Goal: Task Accomplishment & Management: Use online tool/utility

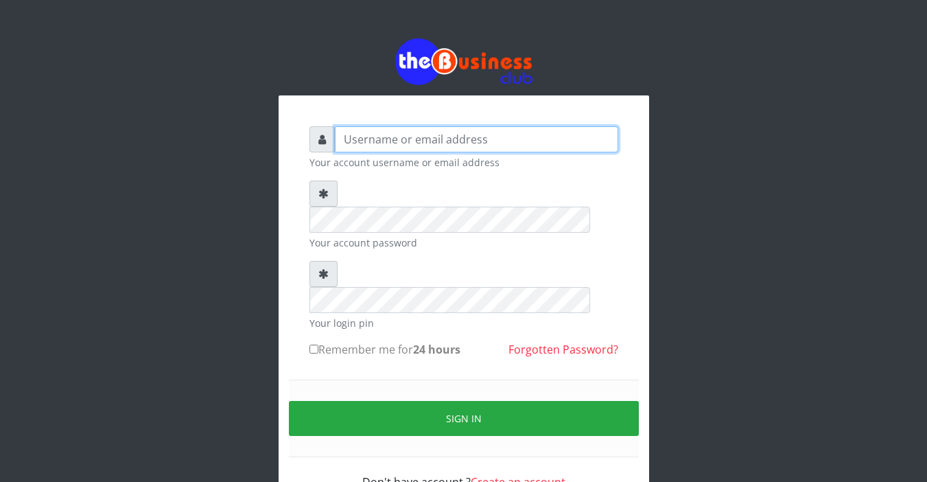
type input "Sarahadesode"
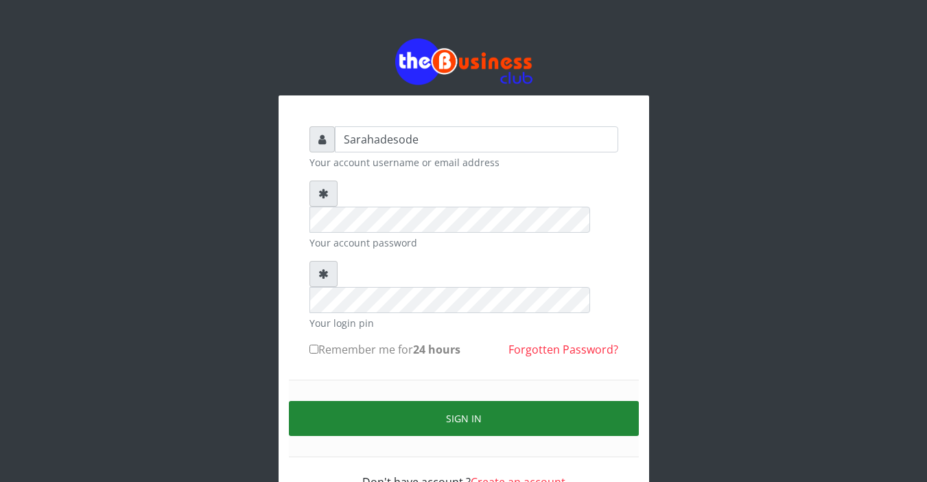
click at [476, 401] on button "Sign in" at bounding box center [464, 418] width 350 height 35
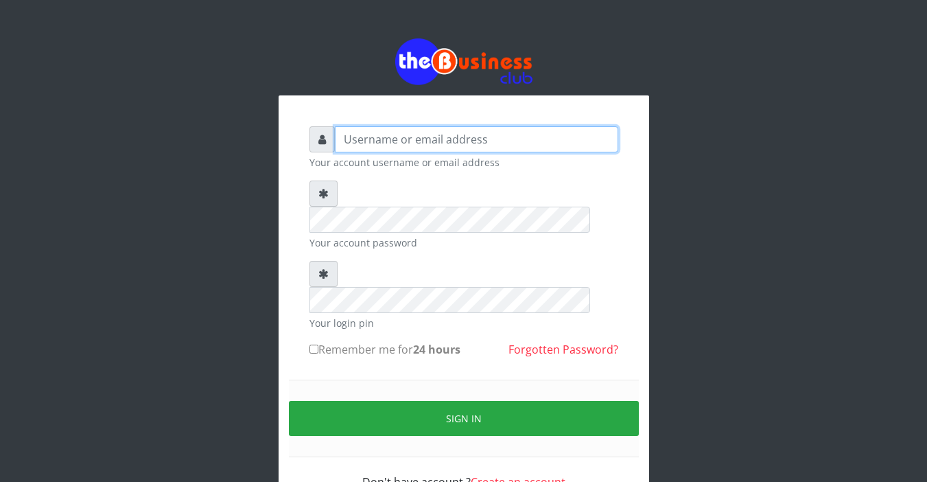
type input "Sarahadesode"
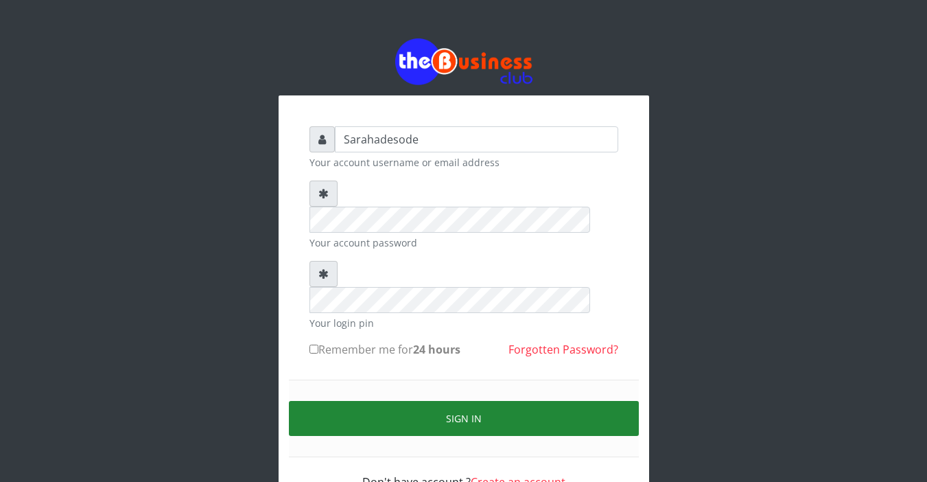
click at [472, 401] on button "Sign in" at bounding box center [464, 418] width 350 height 35
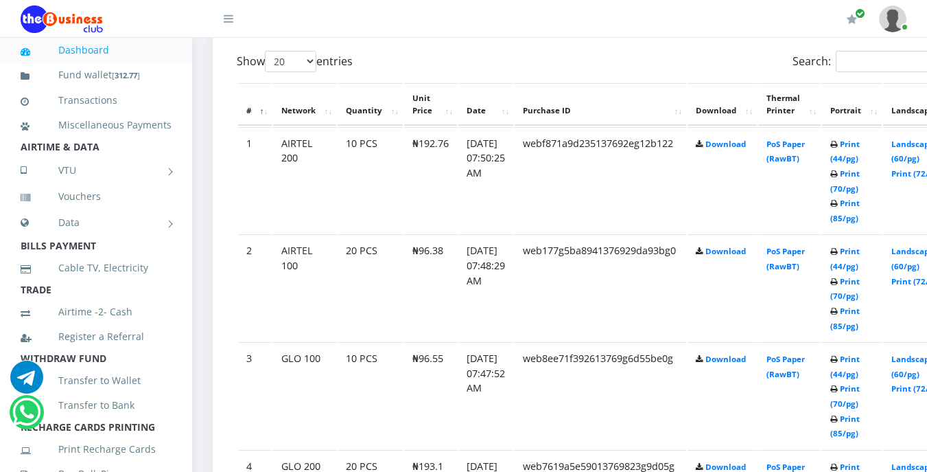
scroll to position [769, 0]
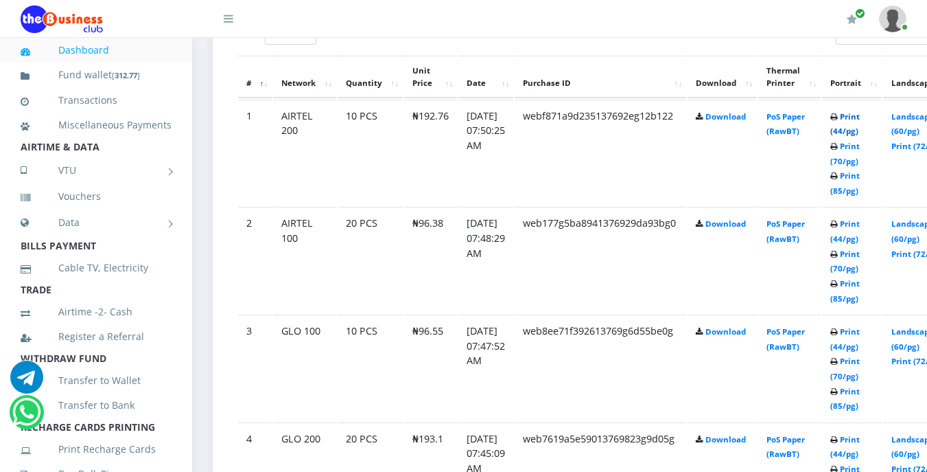
click at [859, 119] on link "Print (44/pg)" at bounding box center [846, 123] width 30 height 25
click at [860, 225] on link "Print (44/pg)" at bounding box center [846, 230] width 30 height 25
click at [860, 334] on link "Print (44/pg)" at bounding box center [846, 338] width 30 height 25
click at [860, 442] on link "Print (44/pg)" at bounding box center [846, 446] width 30 height 25
